Goal: Task Accomplishment & Management: Manage account settings

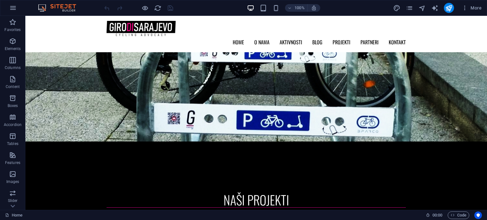
scroll to position [1265, 0]
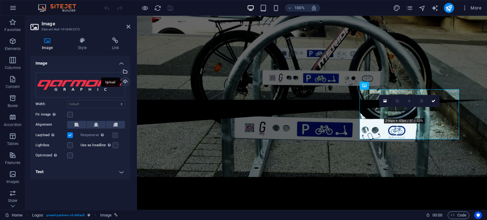
click at [126, 82] on div "Upload" at bounding box center [125, 83] width 10 height 10
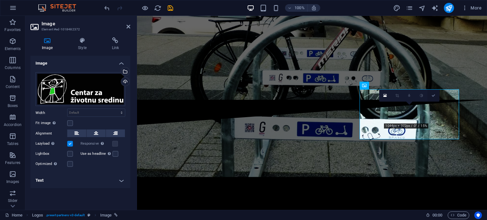
click at [434, 97] on link at bounding box center [433, 96] width 12 height 12
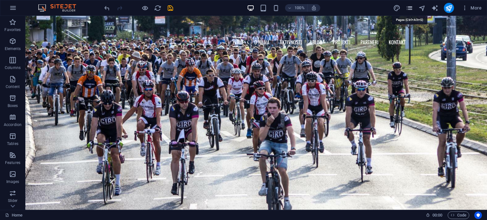
click at [410, 9] on icon "pages" at bounding box center [409, 7] width 7 height 7
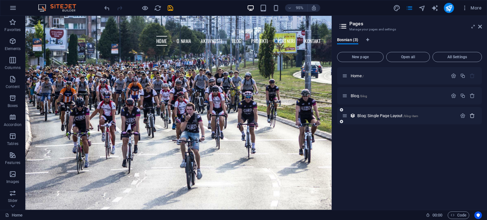
click at [473, 116] on icon "button" at bounding box center [471, 115] width 5 height 5
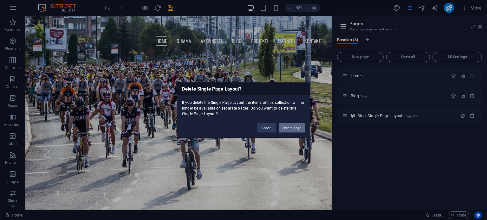
click at [287, 128] on button "Delete page" at bounding box center [292, 128] width 26 height 10
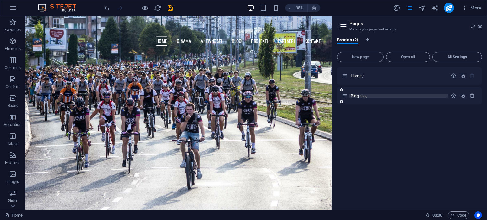
click at [384, 96] on p "Blog /blog" at bounding box center [398, 96] width 95 height 4
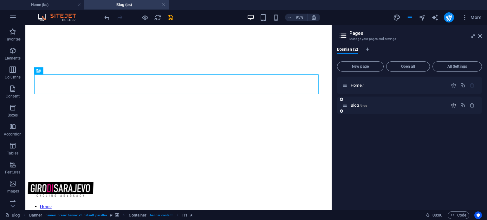
click at [454, 106] on icon "button" at bounding box center [453, 105] width 5 height 5
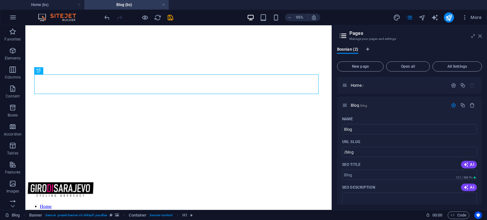
click at [480, 35] on icon at bounding box center [480, 36] width 4 height 5
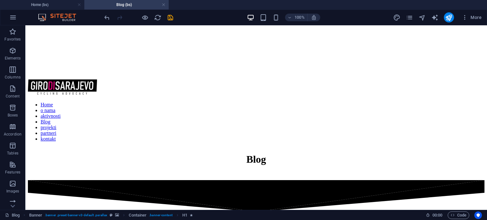
scroll to position [100, 0]
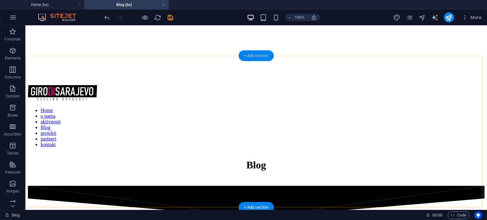
click at [260, 57] on div "+ Add section" at bounding box center [256, 55] width 35 height 11
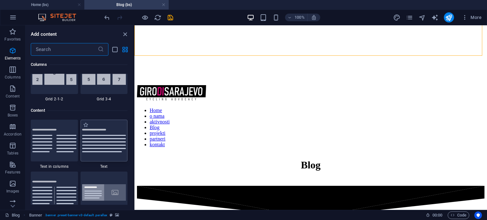
scroll to position [1109, 0]
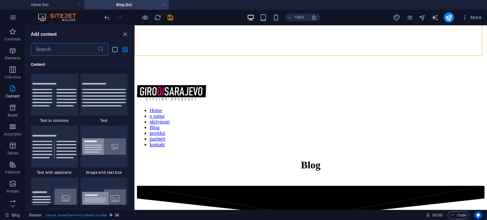
click at [52, 51] on input "text" at bounding box center [64, 49] width 67 height 13
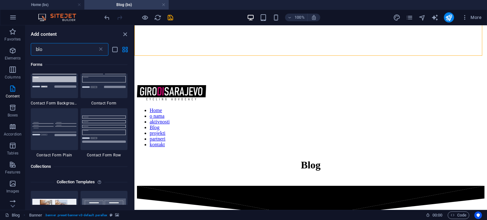
scroll to position [0, 0]
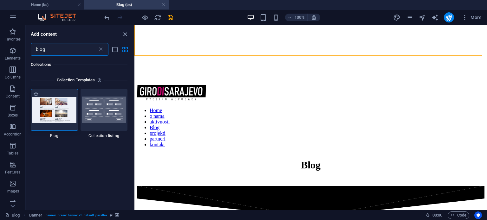
type input "blog"
click at [57, 108] on img at bounding box center [54, 110] width 44 height 26
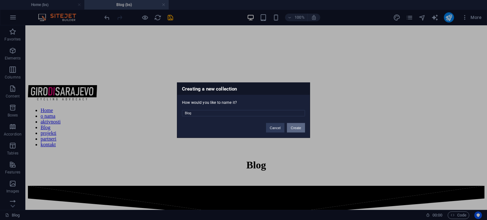
click at [297, 125] on button "Create" at bounding box center [296, 128] width 18 height 10
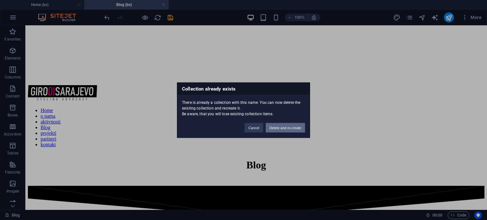
click at [287, 127] on button "Delete and re-create" at bounding box center [285, 128] width 39 height 10
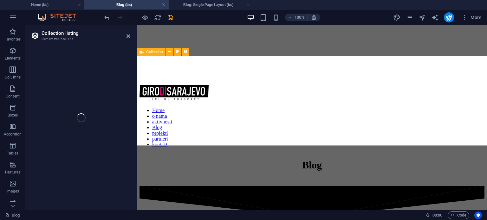
select select
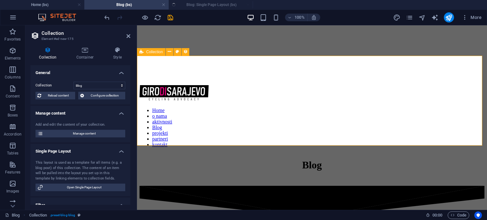
select select "columns.status"
select select "columns.publishing_date"
select select "past"
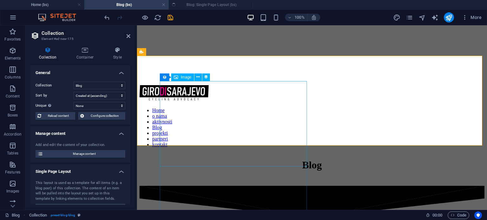
select select "columns.publishing_date_DESC"
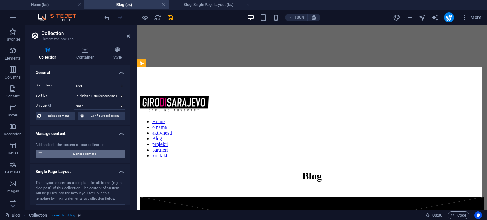
click at [96, 154] on span "Manage content" at bounding box center [84, 154] width 78 height 8
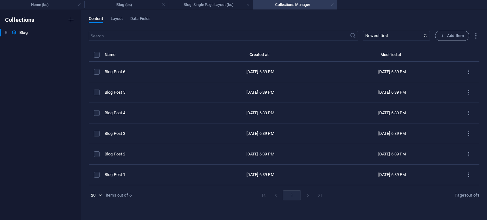
click at [331, 4] on link at bounding box center [332, 5] width 4 height 6
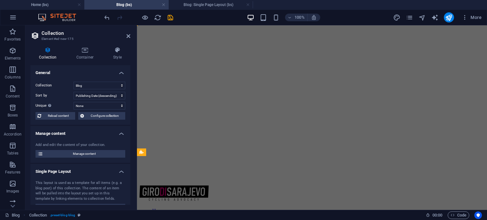
scroll to position [89, 0]
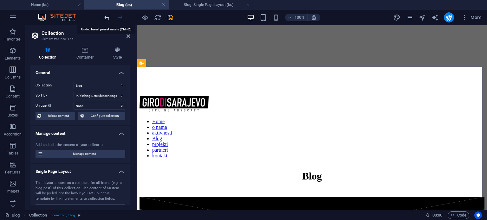
click at [107, 19] on icon "undo" at bounding box center [106, 17] width 7 height 7
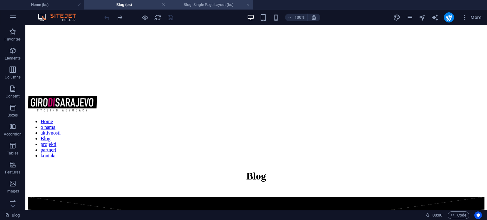
click at [193, 3] on h4 "Blog: Single Page Layout (bs)" at bounding box center [211, 4] width 84 height 7
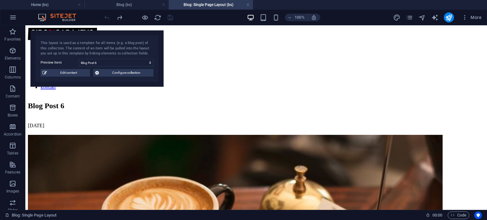
scroll to position [0, 0]
click at [248, 3] on link at bounding box center [248, 5] width 4 height 6
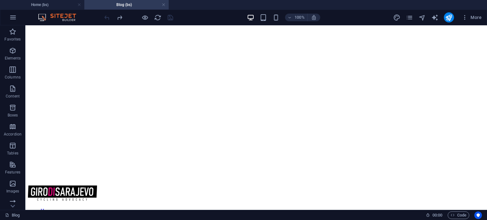
scroll to position [89, 0]
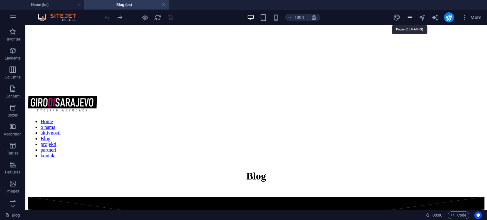
click at [410, 18] on icon "pages" at bounding box center [409, 17] width 7 height 7
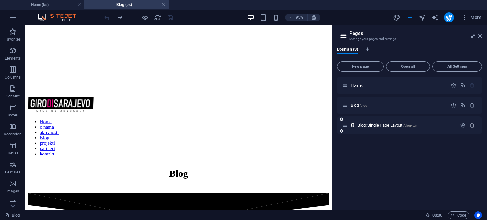
click at [472, 123] on icon "button" at bounding box center [471, 125] width 5 height 5
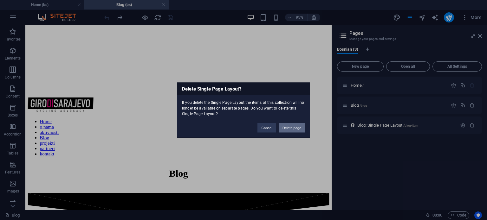
click at [295, 126] on button "Delete page" at bounding box center [292, 128] width 26 height 10
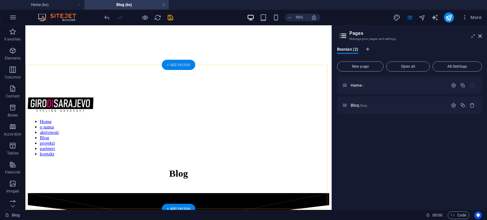
click at [178, 66] on div "+ Add section" at bounding box center [178, 65] width 33 height 10
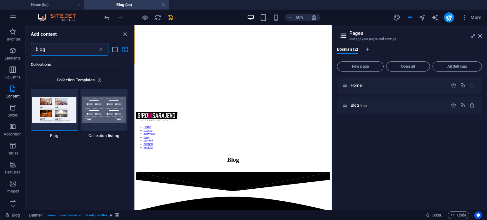
click at [53, 47] on input "blog" at bounding box center [64, 49] width 67 height 13
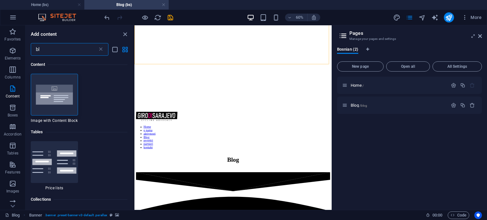
type input "b"
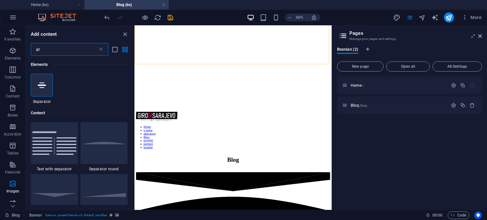
type input "a"
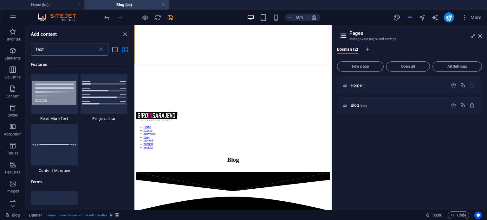
scroll to position [784, 0]
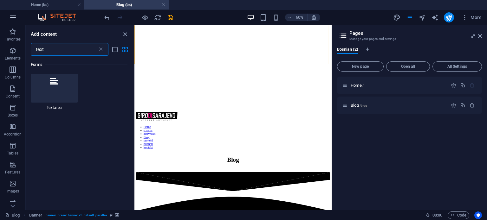
type input "text"
click at [15, 18] on icon "button" at bounding box center [13, 18] width 8 height 8
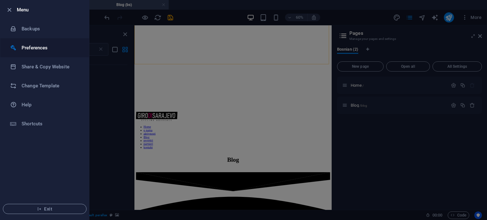
click at [34, 48] on h6 "Preferences" at bounding box center [51, 48] width 59 height 8
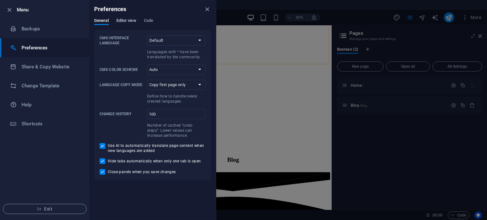
click at [132, 22] on span "Editor view" at bounding box center [126, 21] width 20 height 9
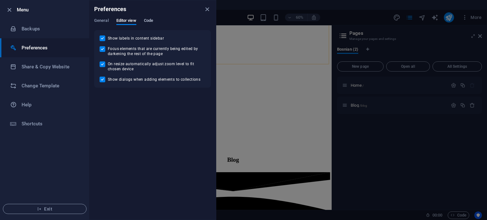
click at [148, 21] on span "Code" at bounding box center [148, 21] width 9 height 9
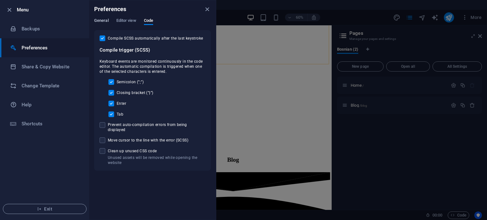
click at [105, 20] on span "General" at bounding box center [101, 21] width 15 height 9
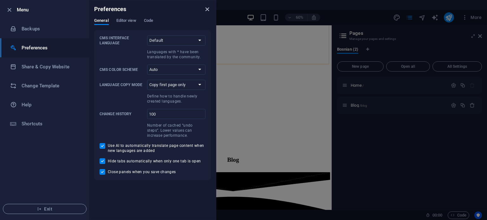
click at [207, 12] on icon "close" at bounding box center [206, 9] width 7 height 7
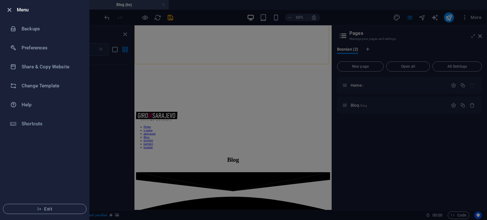
click at [9, 10] on icon "button" at bounding box center [9, 9] width 7 height 7
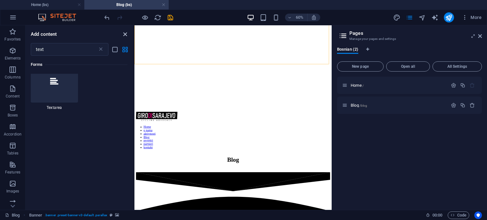
click at [126, 32] on icon "close panel" at bounding box center [124, 34] width 7 height 7
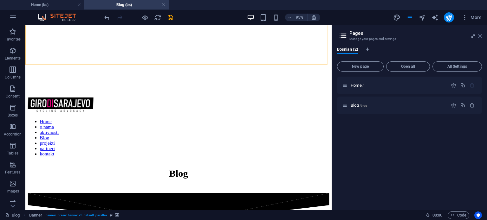
click at [480, 36] on icon at bounding box center [480, 36] width 4 height 5
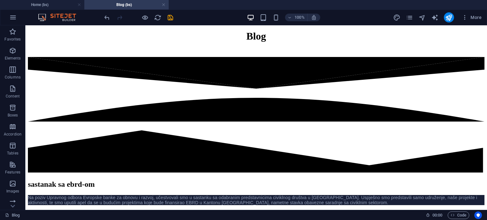
scroll to position [68, 0]
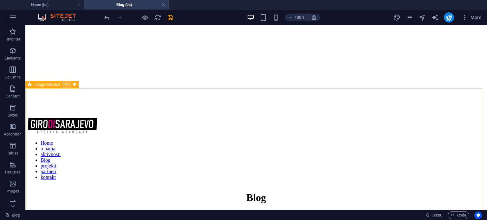
click at [68, 85] on icon at bounding box center [66, 84] width 3 height 7
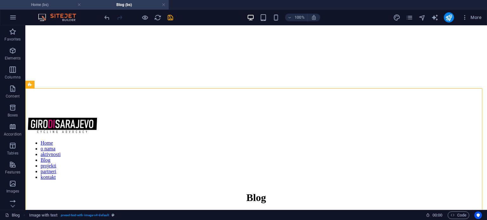
click at [56, 5] on h4 "Home (bs)" at bounding box center [42, 4] width 84 height 7
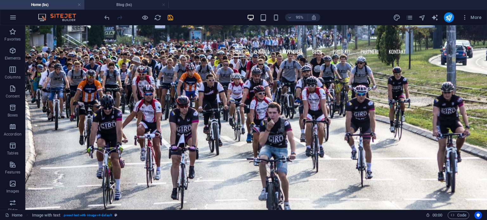
scroll to position [0, 0]
click at [170, 17] on icon "save" at bounding box center [170, 17] width 7 height 7
click at [450, 16] on icon "publish" at bounding box center [448, 17] width 7 height 7
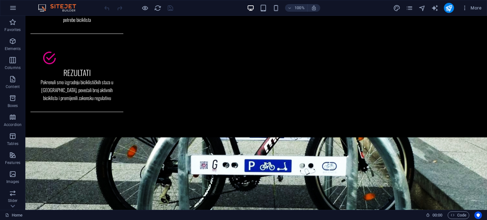
scroll to position [1242, 0]
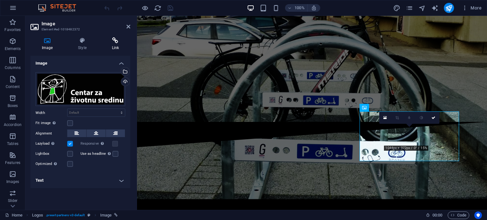
click at [117, 43] on icon at bounding box center [115, 40] width 30 height 6
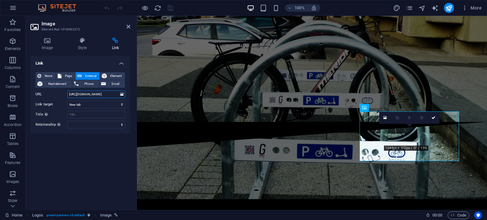
click at [110, 91] on input "[URL][DOMAIN_NAME]" at bounding box center [96, 95] width 58 height 8
type input "h"
paste input "https://czzs.org/"
type input "https://czzs.org/"
click at [101, 103] on select "New tab Same tab Overlay" at bounding box center [96, 105] width 58 height 8
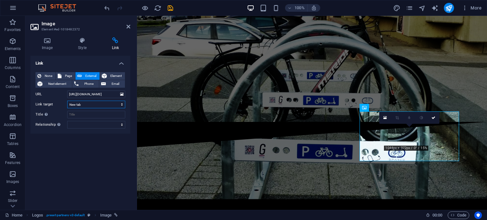
click at [101, 103] on select "New tab Same tab Overlay" at bounding box center [96, 105] width 58 height 8
click at [128, 26] on icon at bounding box center [128, 26] width 4 height 5
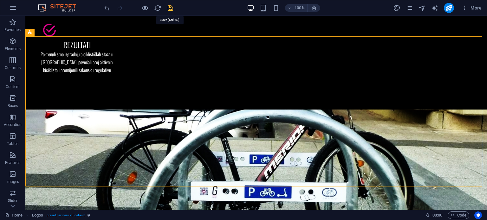
click at [171, 7] on icon "save" at bounding box center [170, 7] width 7 height 7
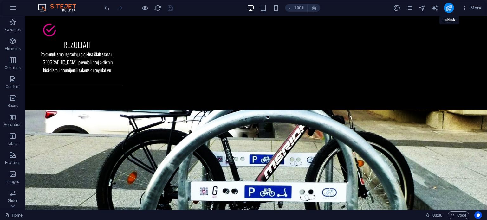
click at [450, 10] on icon "publish" at bounding box center [448, 7] width 7 height 7
